Goal: Task Accomplishment & Management: Manage account settings

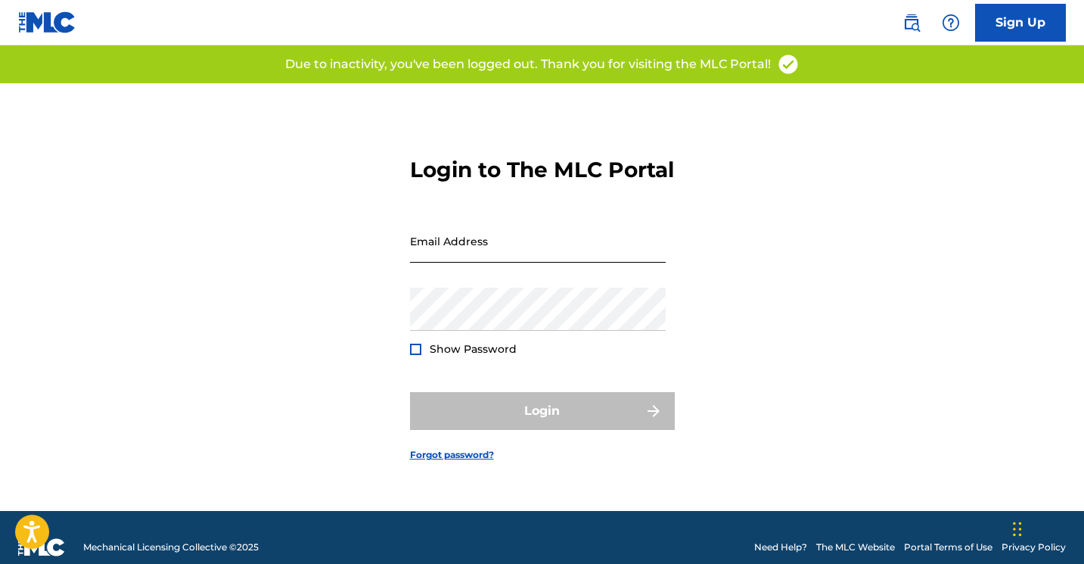
click at [492, 263] on input "Email Address" at bounding box center [538, 240] width 256 height 43
click at [548, 262] on input "Email Address" at bounding box center [538, 240] width 256 height 43
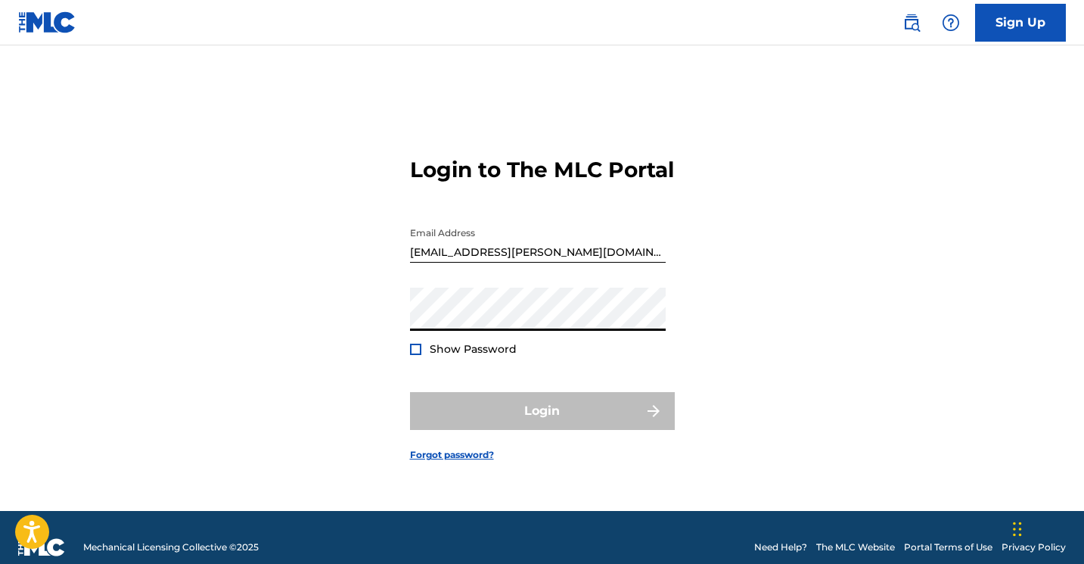
type input "[EMAIL_ADDRESS][DOMAIN_NAME]"
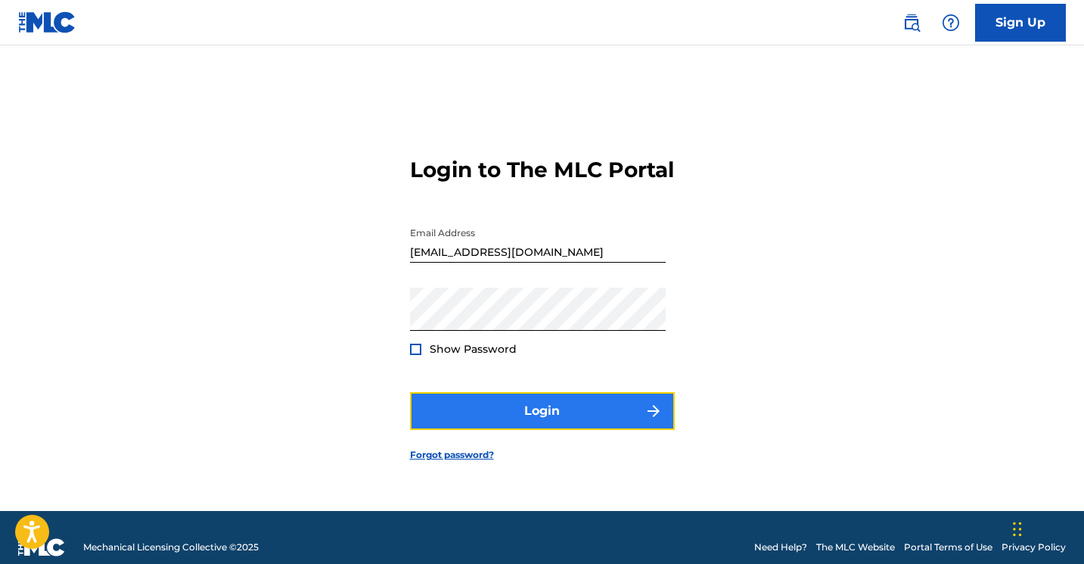
click at [536, 423] on button "Login" at bounding box center [542, 411] width 265 height 38
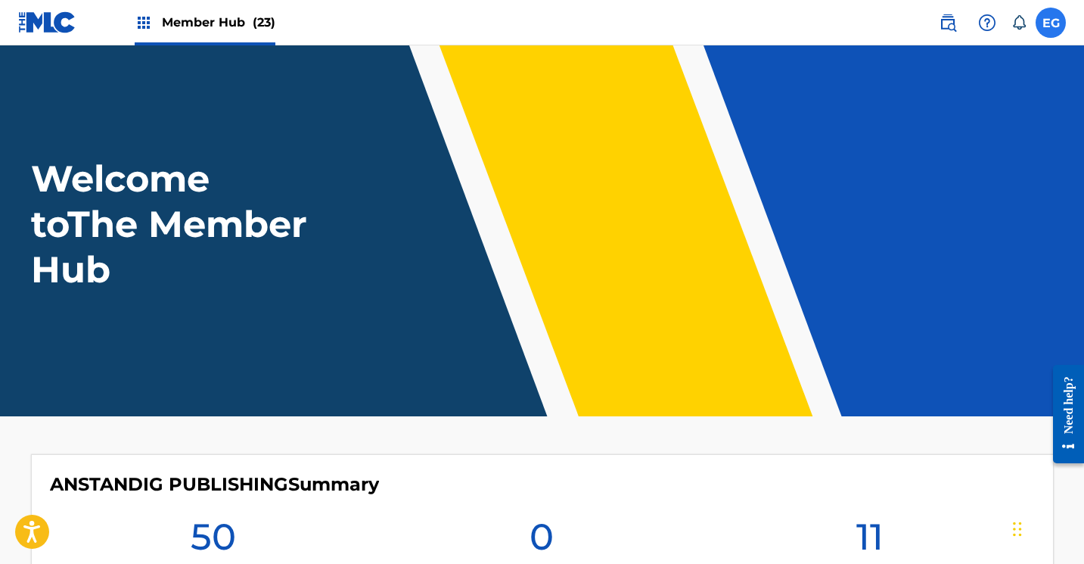
click at [1039, 26] on label at bounding box center [1051, 23] width 30 height 30
click at [1051, 23] on input "EG Exploration Group [EMAIL_ADDRESS][DOMAIN_NAME] Notification Preferences Prof…" at bounding box center [1051, 23] width 0 height 0
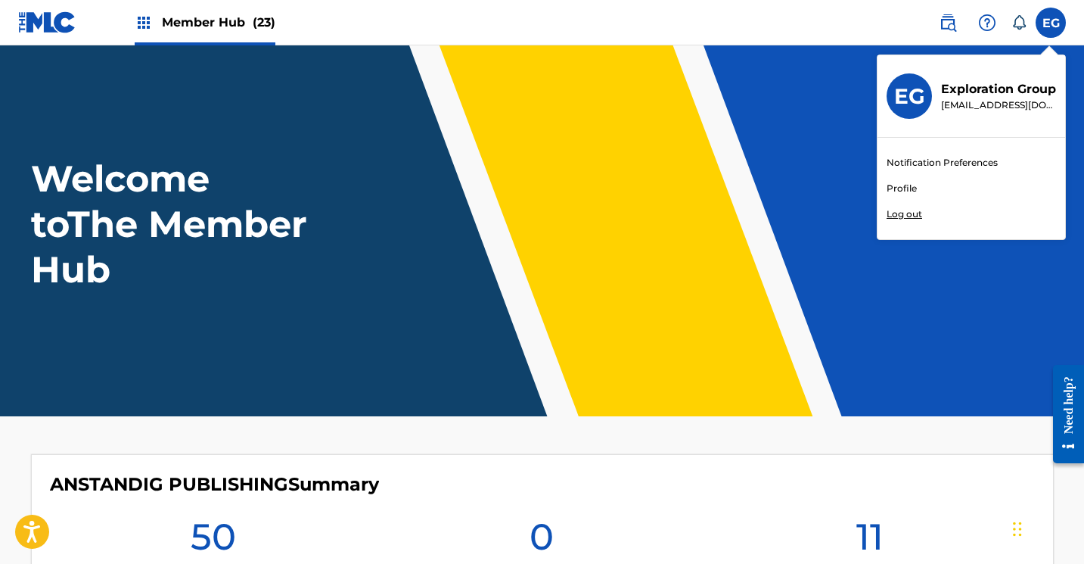
click at [902, 210] on p "Log out" at bounding box center [905, 214] width 36 height 14
click at [1051, 23] on input "EG Exploration Group [EMAIL_ADDRESS][DOMAIN_NAME] Notification Preferences Prof…" at bounding box center [1051, 23] width 0 height 0
